Goal: Find specific page/section: Find specific page/section

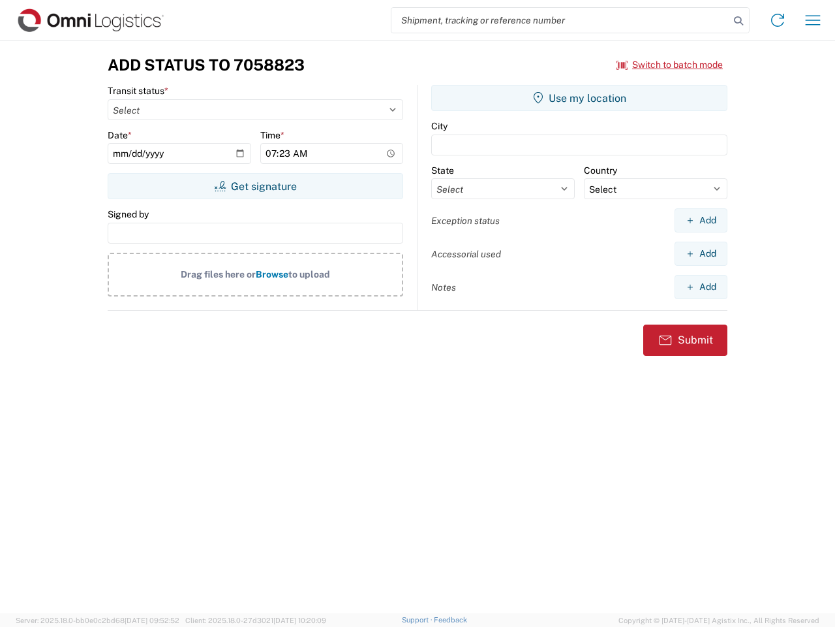
click at [561, 20] on input "search" at bounding box center [561, 20] width 338 height 25
click at [739, 21] on icon at bounding box center [739, 21] width 18 height 18
click at [778, 20] on icon at bounding box center [777, 20] width 21 height 21
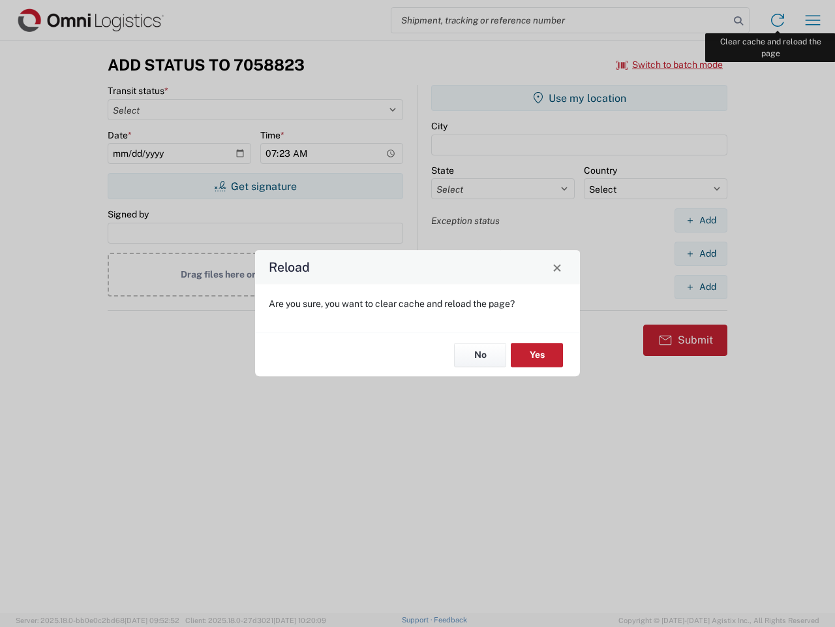
click at [813, 20] on div "Reload Are you sure, you want to clear cache and reload the page? No Yes" at bounding box center [417, 313] width 835 height 627
click at [670, 65] on div "Reload Are you sure, you want to clear cache and reload the page? No Yes" at bounding box center [417, 313] width 835 height 627
click at [255, 186] on div "Reload Are you sure, you want to clear cache and reload the page? No Yes" at bounding box center [417, 313] width 835 height 627
click at [580, 98] on div "Reload Are you sure, you want to clear cache and reload the page? No Yes" at bounding box center [417, 313] width 835 height 627
click at [701, 220] on div "Reload Are you sure, you want to clear cache and reload the page? No Yes" at bounding box center [417, 313] width 835 height 627
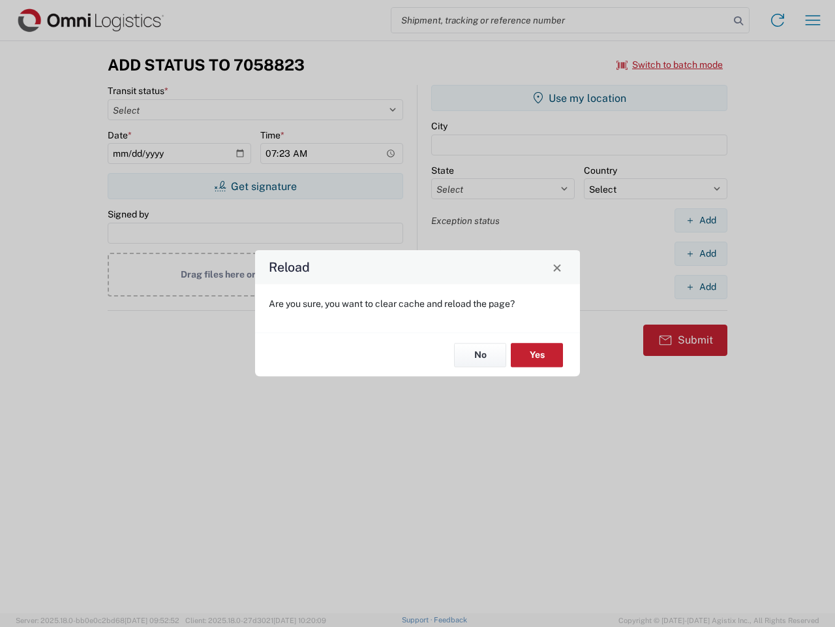
click at [701, 253] on div "Reload Are you sure, you want to clear cache and reload the page? No Yes" at bounding box center [417, 313] width 835 height 627
click at [701, 286] on div "Reload Are you sure, you want to clear cache and reload the page? No Yes" at bounding box center [417, 313] width 835 height 627
